Goal: Navigation & Orientation: Find specific page/section

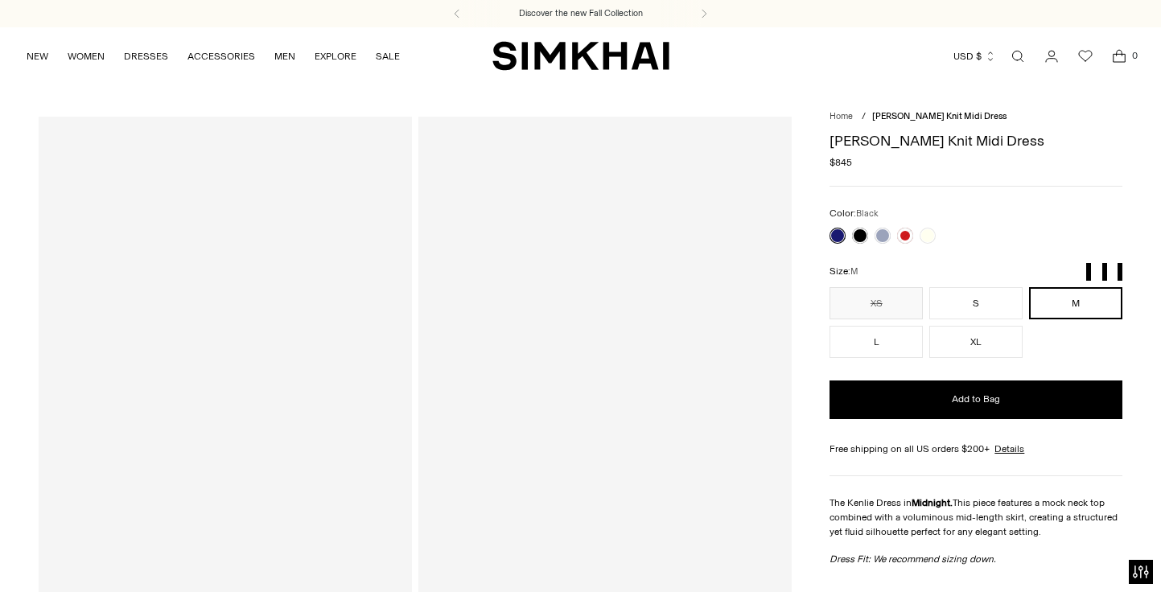
click at [866, 237] on link at bounding box center [860, 236] width 16 height 16
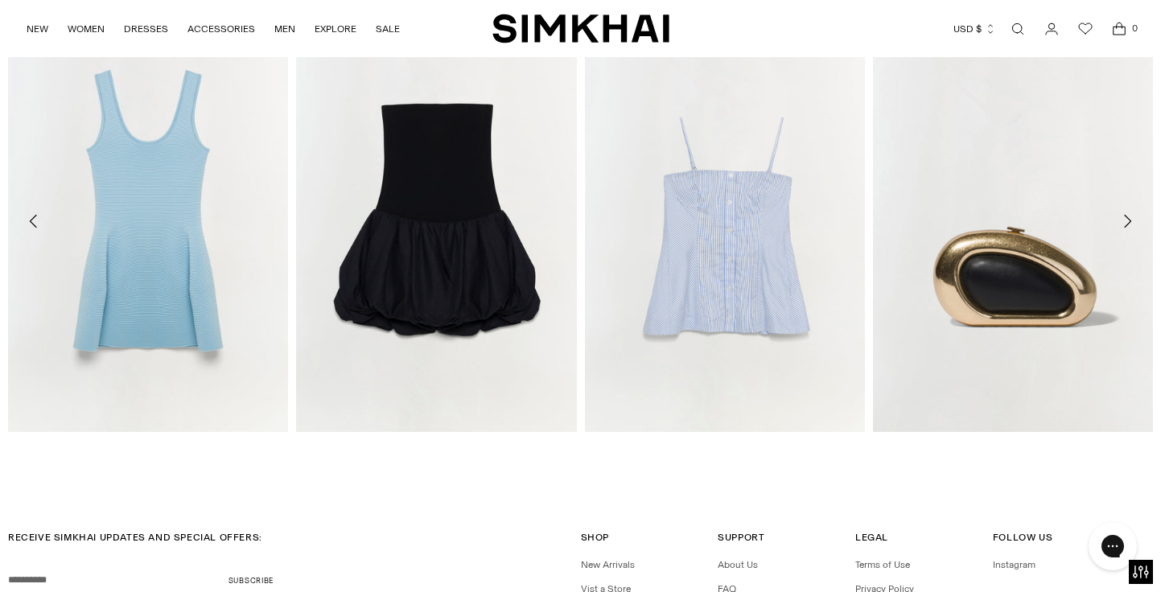
scroll to position [2626, 0]
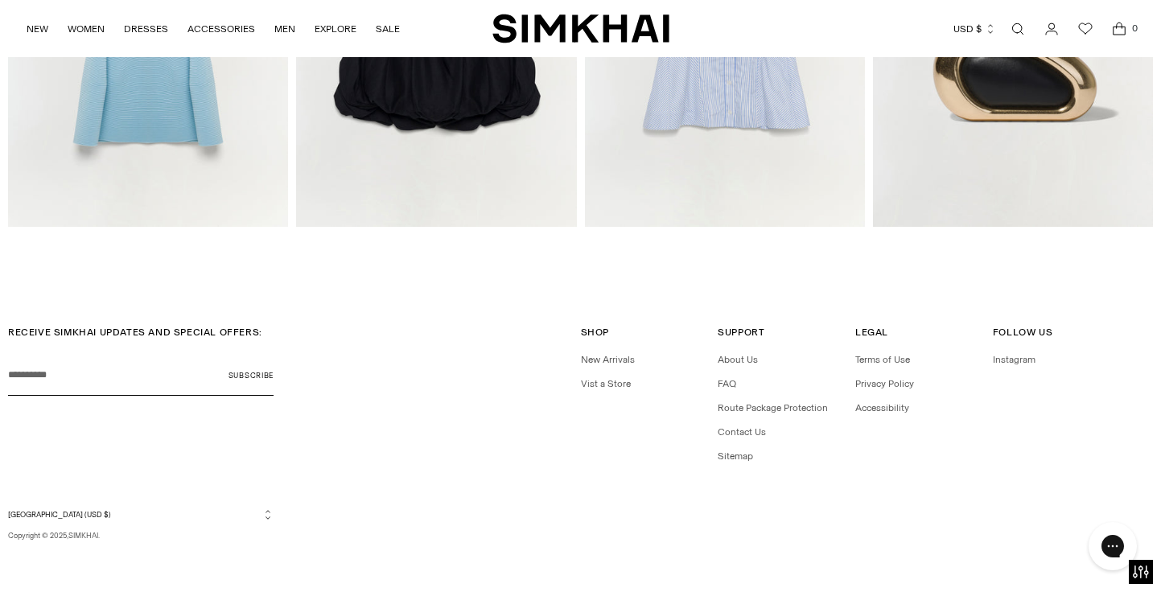
click at [544, 37] on img "SIMKHAI" at bounding box center [581, 28] width 177 height 31
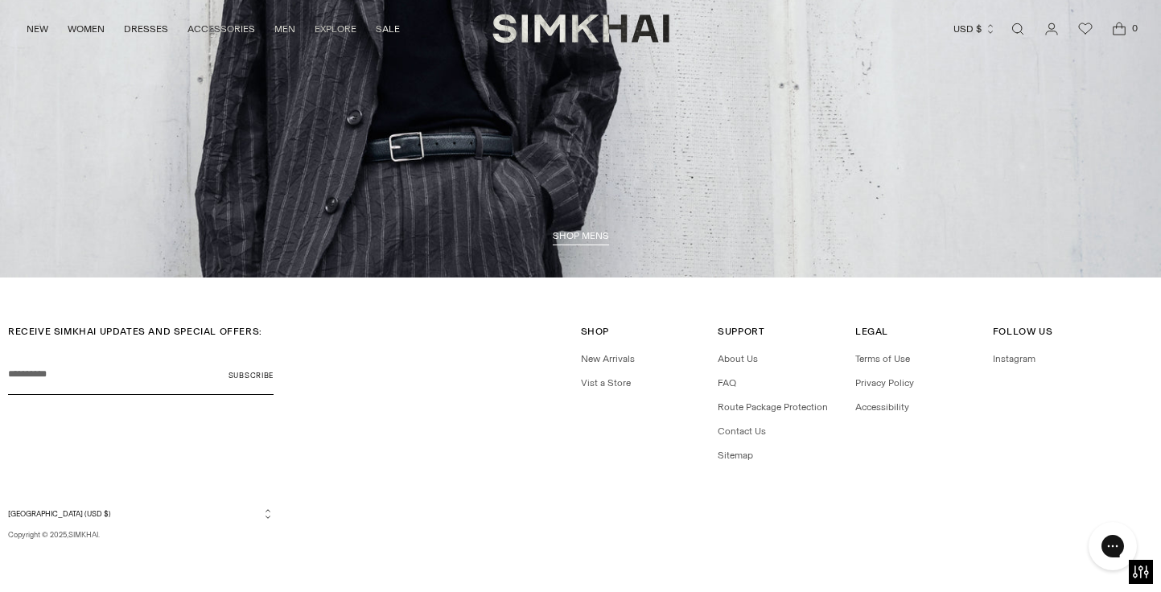
scroll to position [3663, 0]
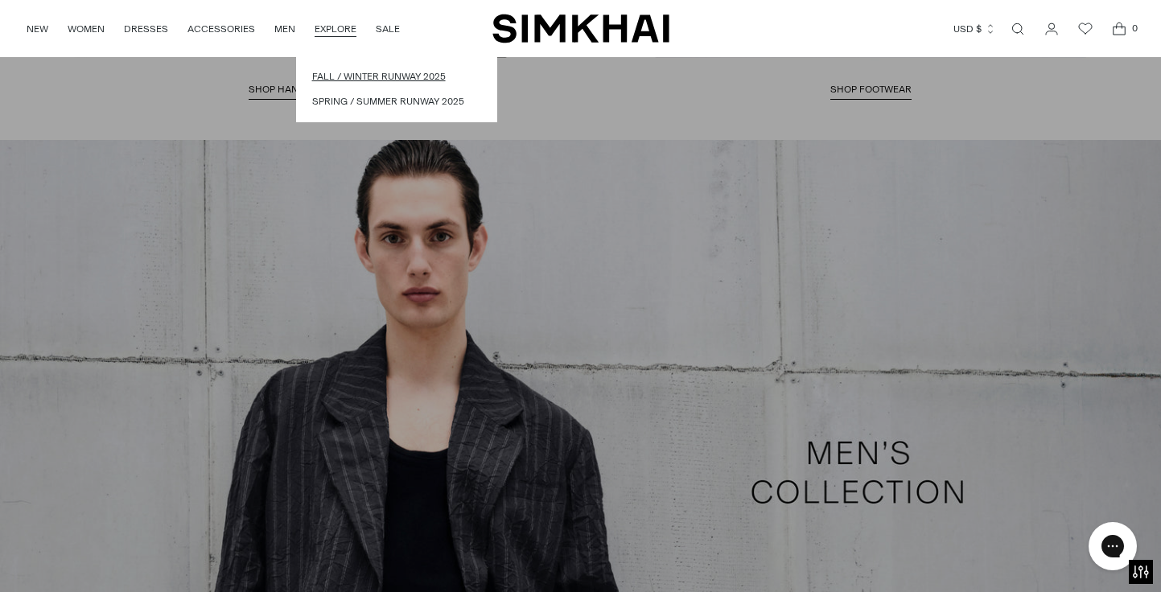
click at [351, 71] on link "Fall / Winter Runway 2025" at bounding box center [396, 76] width 169 height 15
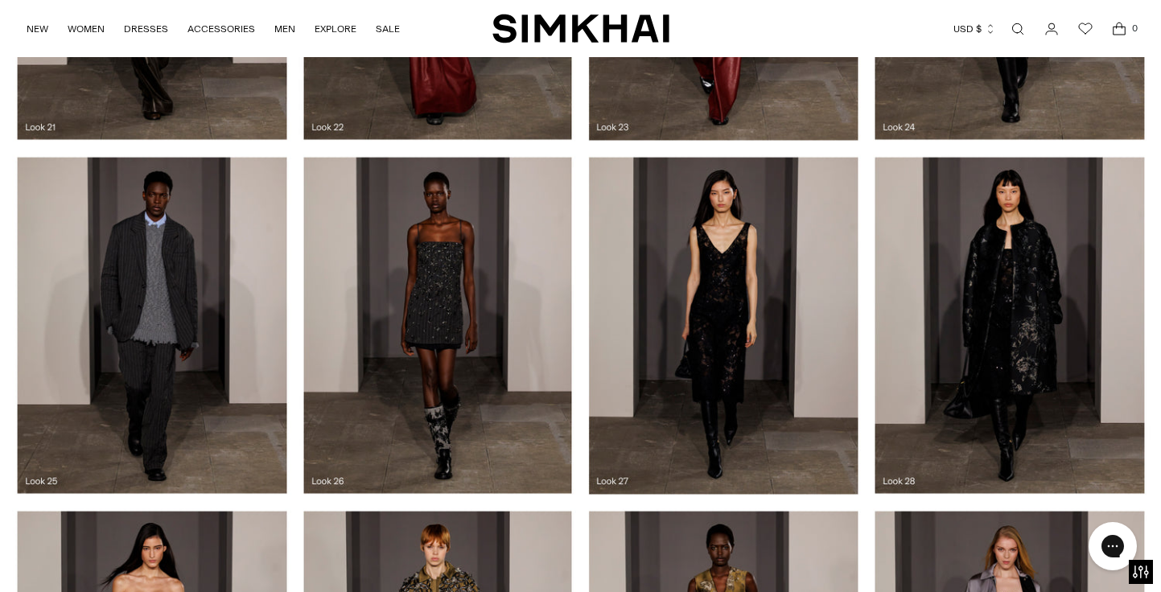
scroll to position [2203, 0]
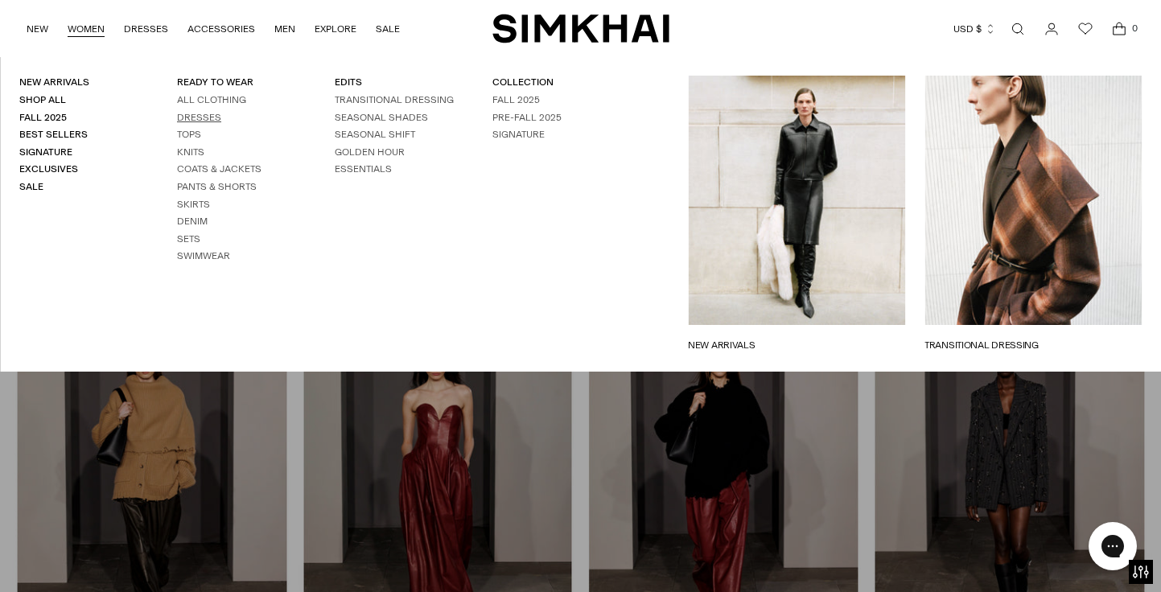
click at [185, 117] on link "Dresses" at bounding box center [199, 117] width 44 height 11
